Goal: Task Accomplishment & Management: Use online tool/utility

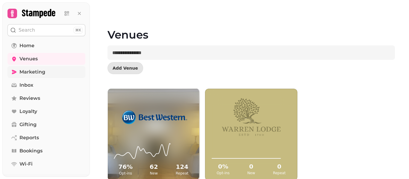
click at [34, 70] on span "Marketing" at bounding box center [32, 71] width 26 height 7
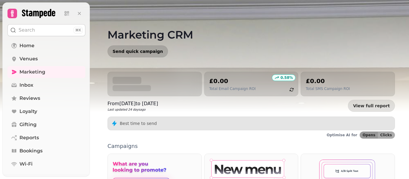
click at [126, 51] on span "Send quick campaign" at bounding box center [137, 51] width 50 height 4
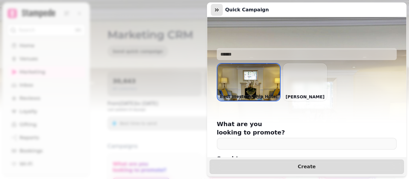
click at [215, 13] on button "button" at bounding box center [217, 10] width 12 height 12
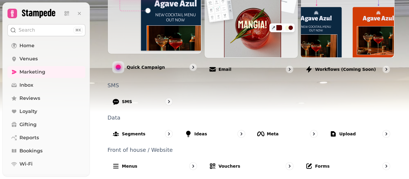
scroll to position [194, 0]
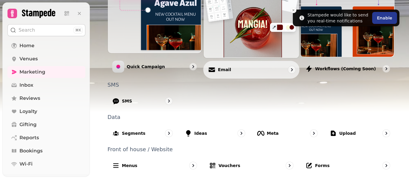
click at [234, 70] on div "Email" at bounding box center [251, 70] width 96 height 18
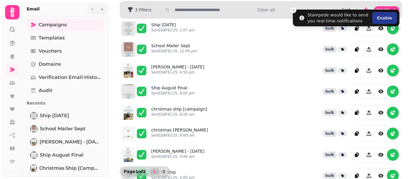
scroll to position [20, 0]
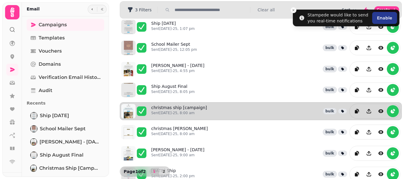
click at [219, 111] on div "christmas ship [campaign] Sent [DATE]-25, 8:00 am bulk" at bounding box center [275, 111] width 249 height 15
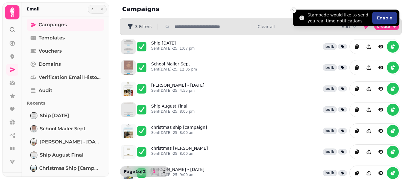
click at [293, 9] on icon "Close toast" at bounding box center [293, 10] width 4 height 4
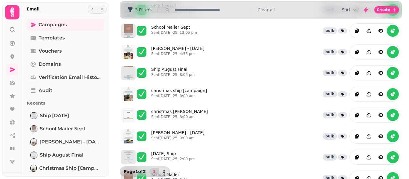
scroll to position [38, 0]
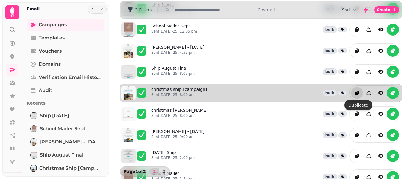
click at [355, 93] on icon "duplicate" at bounding box center [355, 93] width 3 height 3
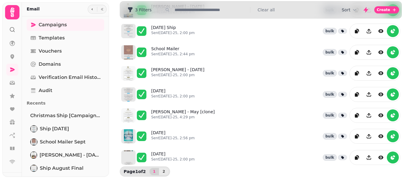
scroll to position [0, 0]
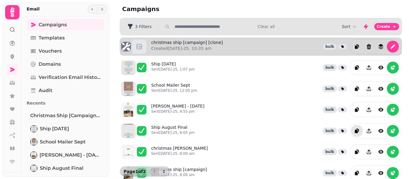
click at [230, 46] on div "christmas ship [campaign] [clone] Created [DATE]-25, 10:35 am bulk" at bounding box center [275, 46] width 249 height 15
